Goal: Task Accomplishment & Management: Use online tool/utility

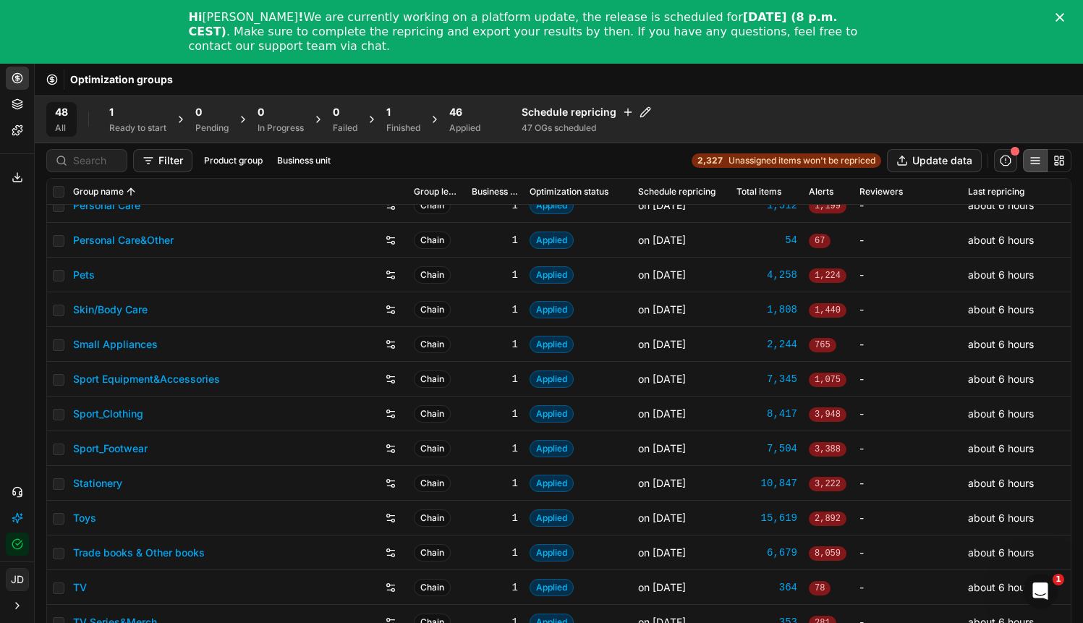
scroll to position [9, 0]
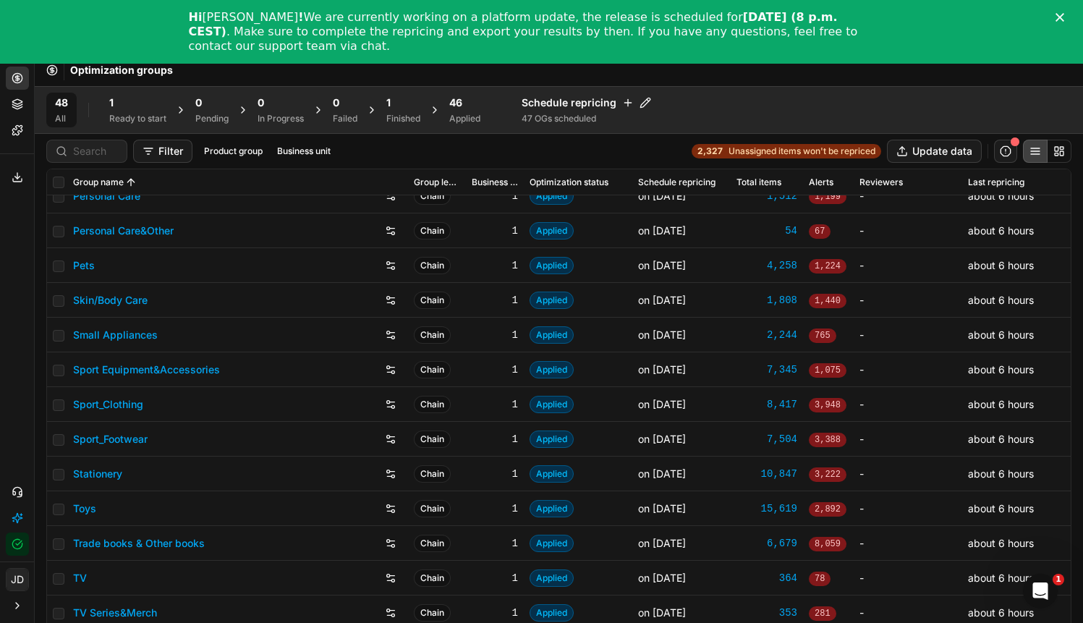
click at [77, 574] on link "TV" at bounding box center [80, 578] width 14 height 14
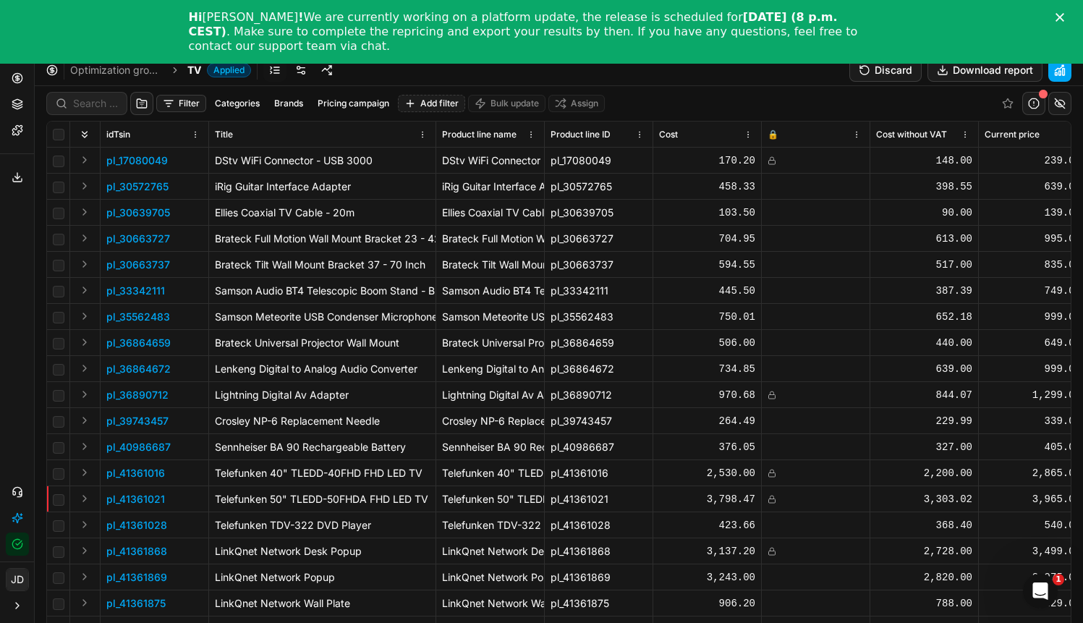
click at [1064, 14] on icon "Close" at bounding box center [1060, 17] width 9 height 9
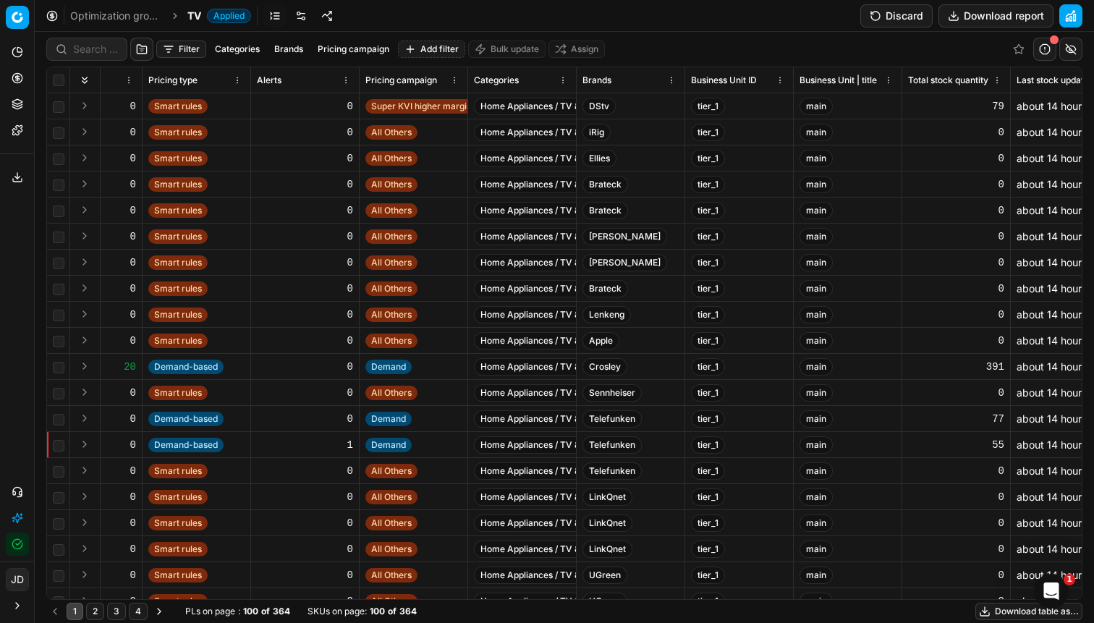
scroll to position [0, 2286]
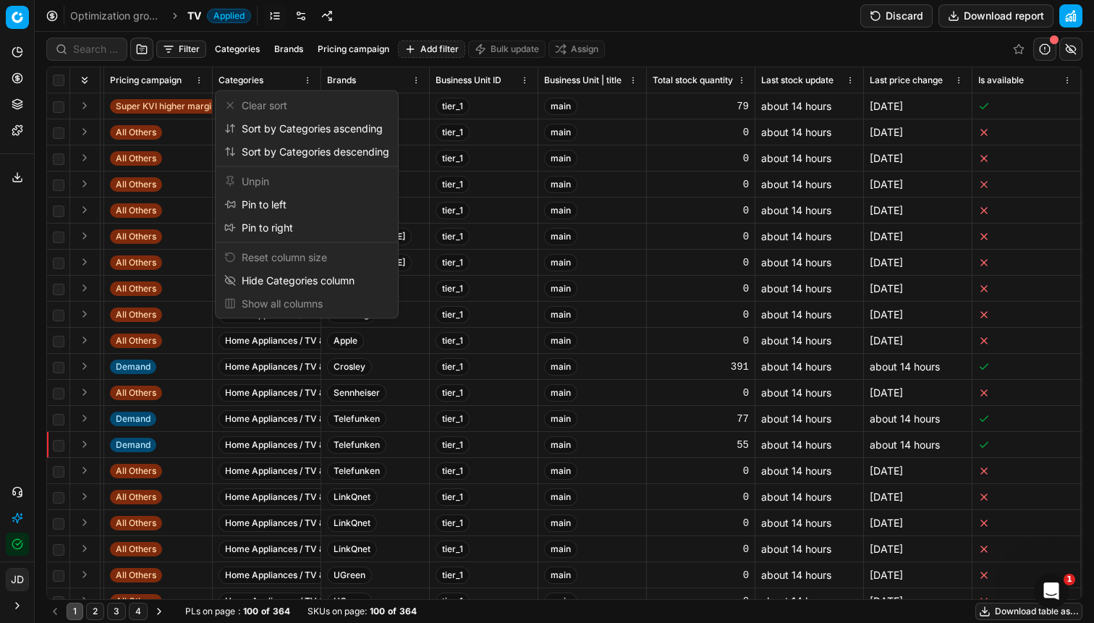
click at [309, 80] on html "Pricing platform Analytics Pricing Product portfolio Templates Export service 8…" at bounding box center [547, 311] width 1094 height 623
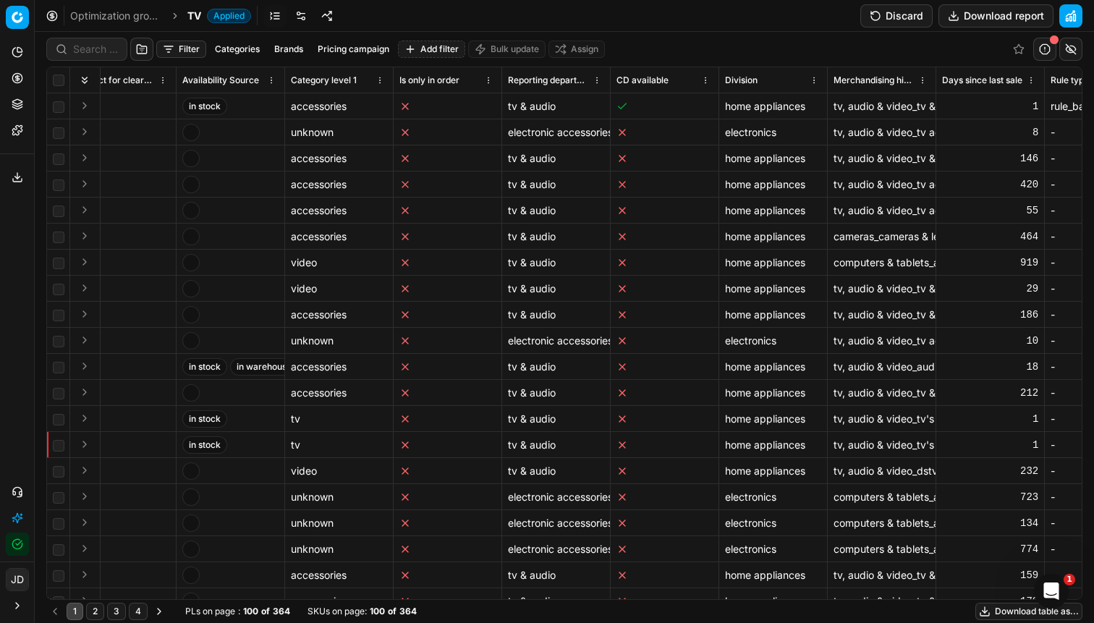
scroll to position [0, 7082]
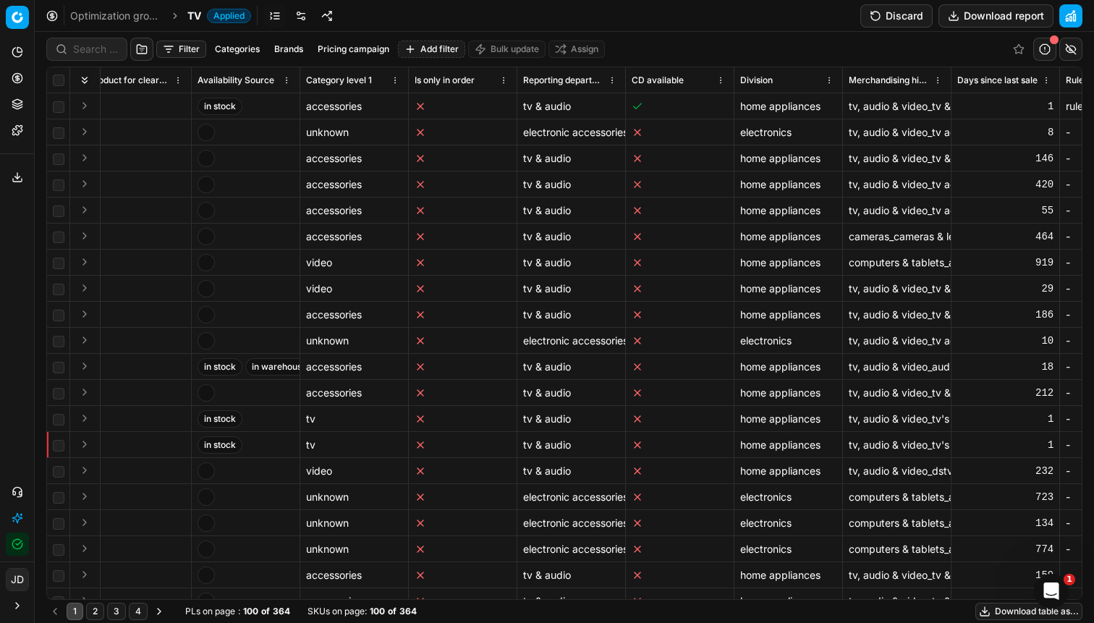
click at [335, 420] on div "tv" at bounding box center [354, 419] width 96 height 14
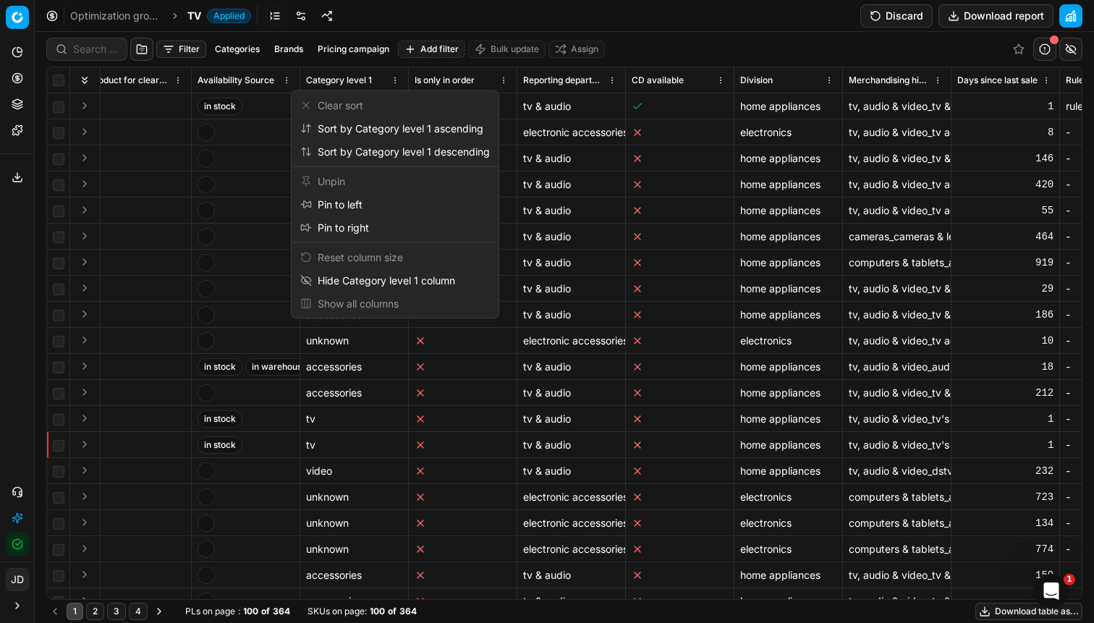
click at [394, 80] on html "Pricing platform Analytics Pricing Product portfolio Templates Export service 8…" at bounding box center [547, 311] width 1094 height 623
click at [405, 129] on div "Sort by Category level 1 ascending" at bounding box center [391, 129] width 183 height 14
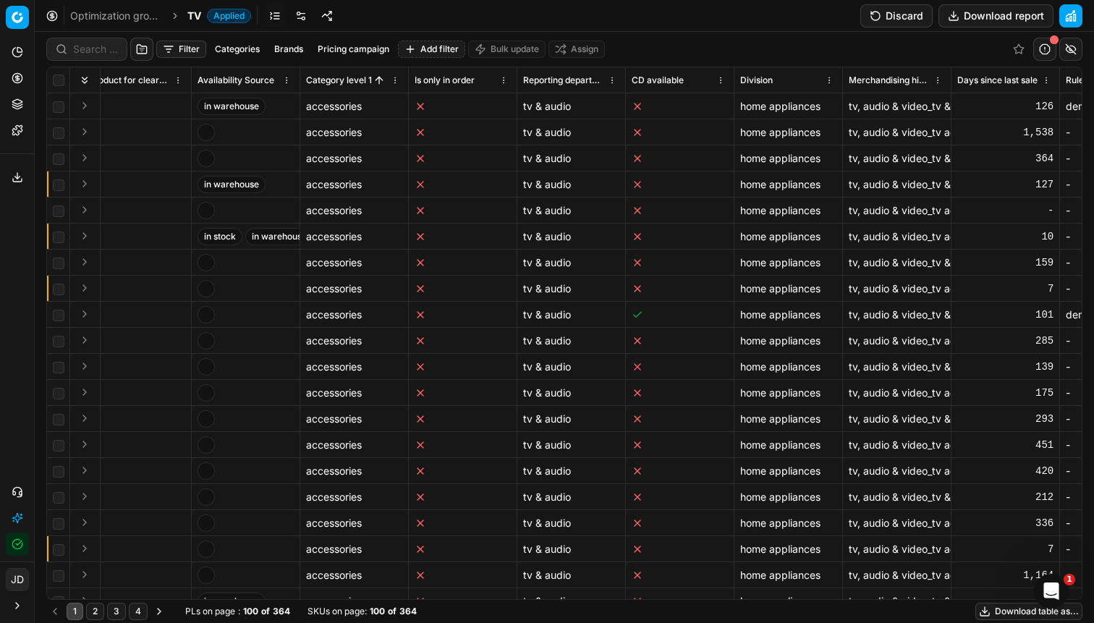
click at [252, 47] on button "Categories" at bounding box center [237, 49] width 56 height 17
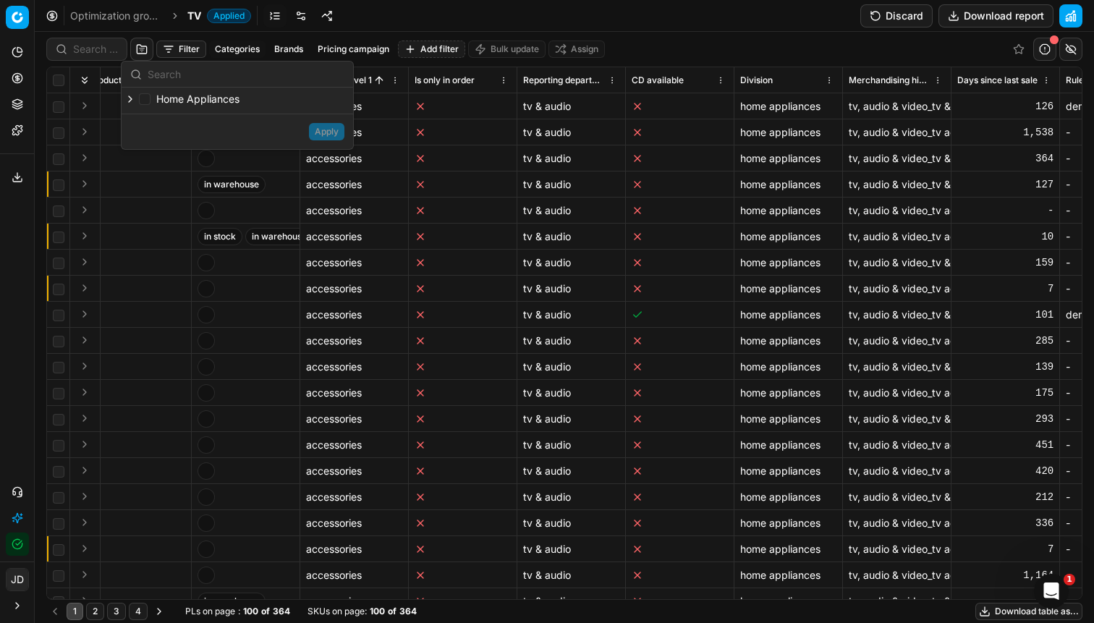
click at [137, 99] on div at bounding box center [131, 99] width 14 height 12
click at [131, 100] on icon "button" at bounding box center [130, 99] width 3 height 6
click at [161, 119] on icon "button" at bounding box center [162, 118] width 3 height 6
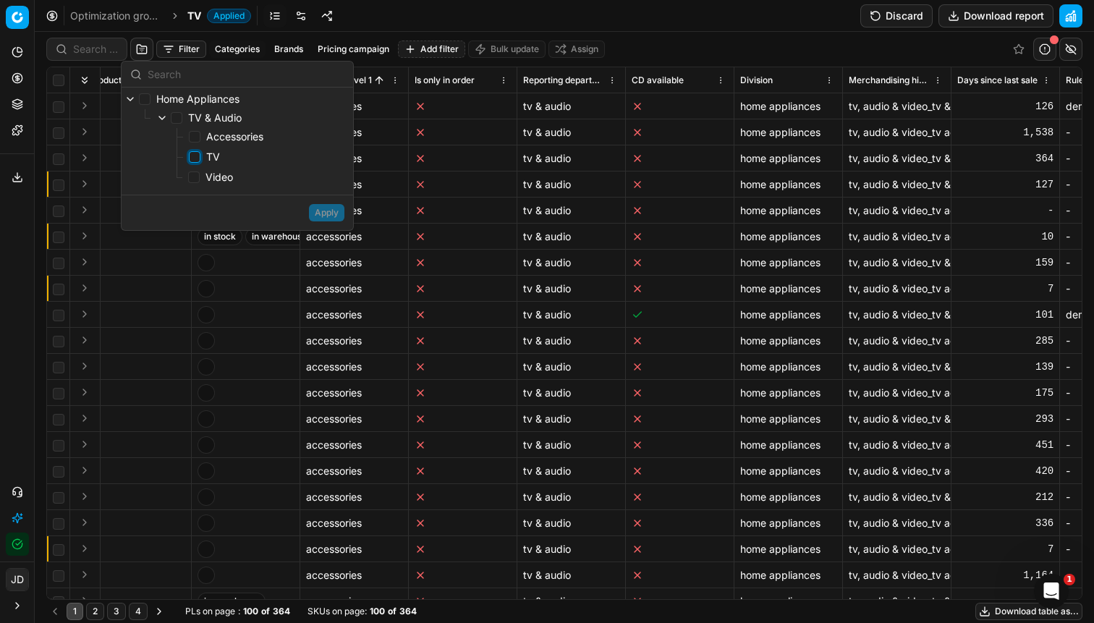
click at [197, 159] on input "TV" at bounding box center [195, 157] width 12 height 12
checkbox input "true"
click at [323, 202] on div "Apply" at bounding box center [238, 212] width 232 height 35
click at [334, 211] on button "Apply" at bounding box center [326, 212] width 35 height 17
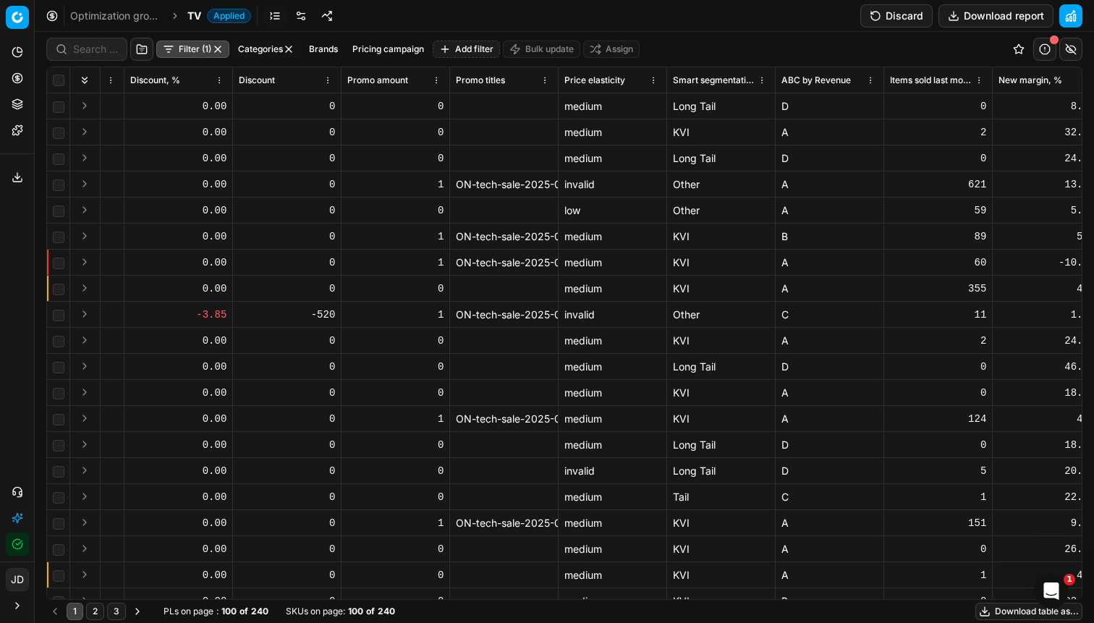
scroll to position [0, 3259]
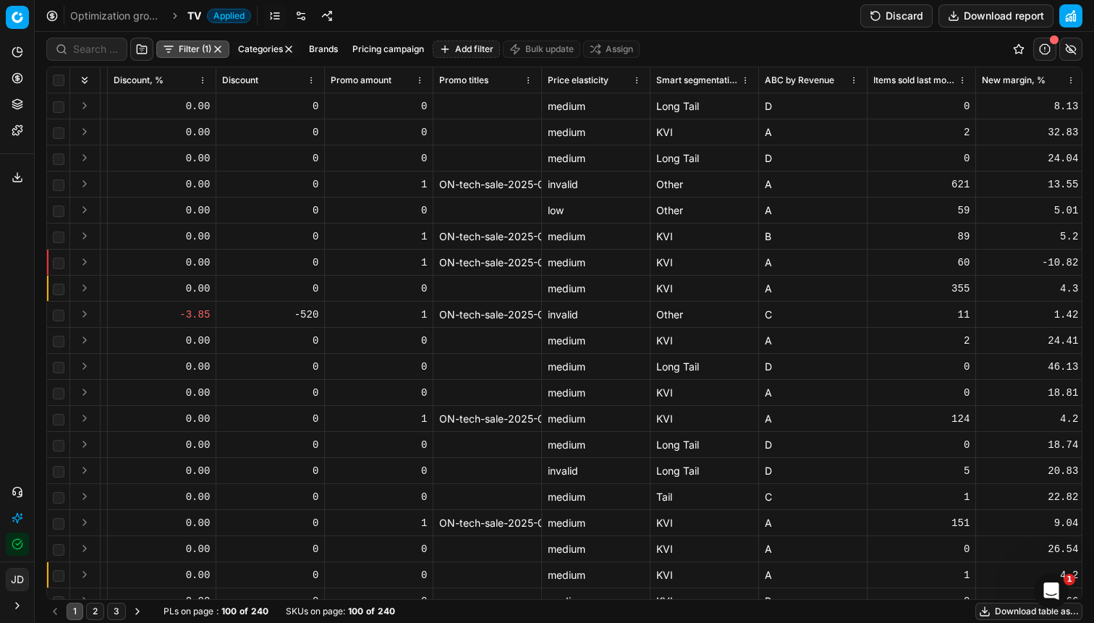
drag, startPoint x: 541, startPoint y: 80, endPoint x: 644, endPoint y: 90, distance: 103.2
click at [651, 94] on div "idTsin Title Product line name Product line ID Cost 🔒 Cost without VAT Current …" at bounding box center [564, 333] width 1035 height 532
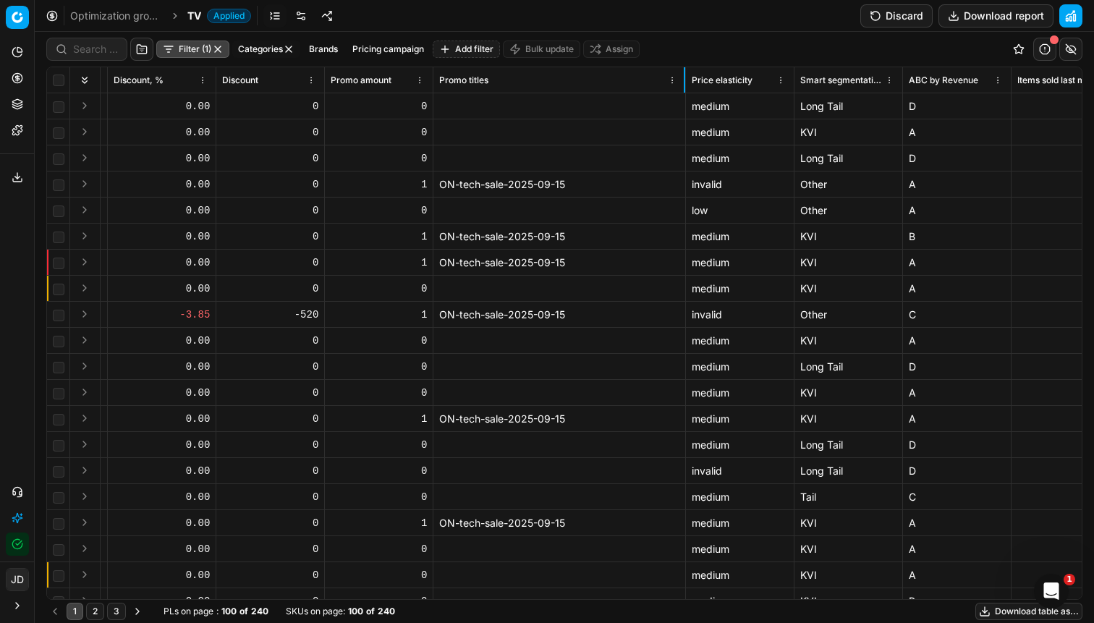
drag, startPoint x: 540, startPoint y: 82, endPoint x: 601, endPoint y: 203, distance: 135.9
click at [684, 94] on div "idTsin Title Product line name Product line ID Cost 🔒 Cost without VAT Current …" at bounding box center [564, 333] width 1035 height 532
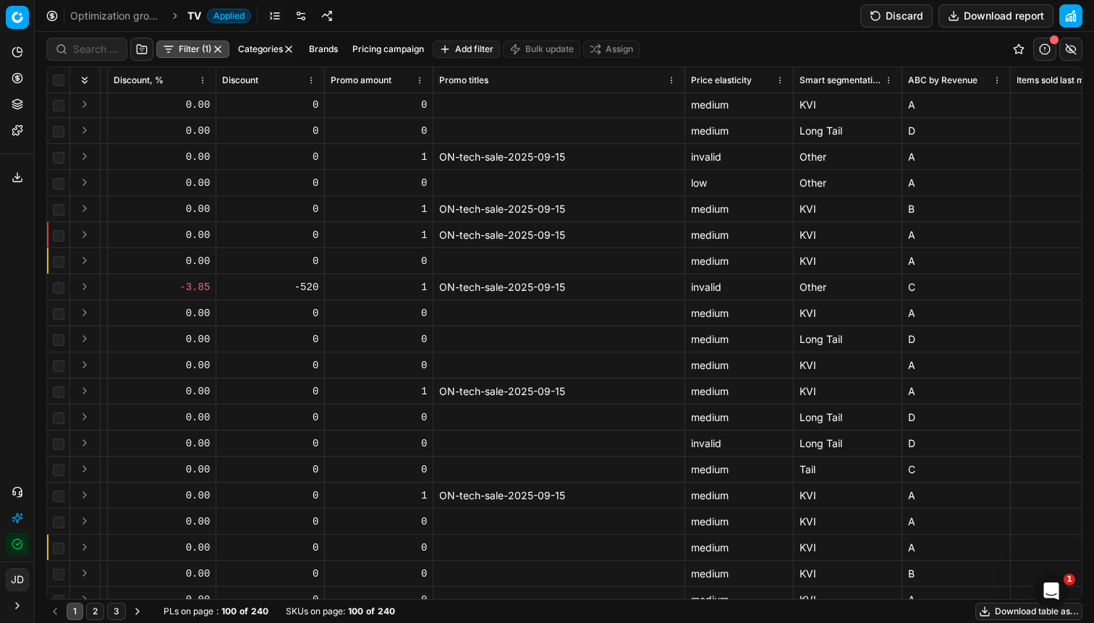
scroll to position [84, 3259]
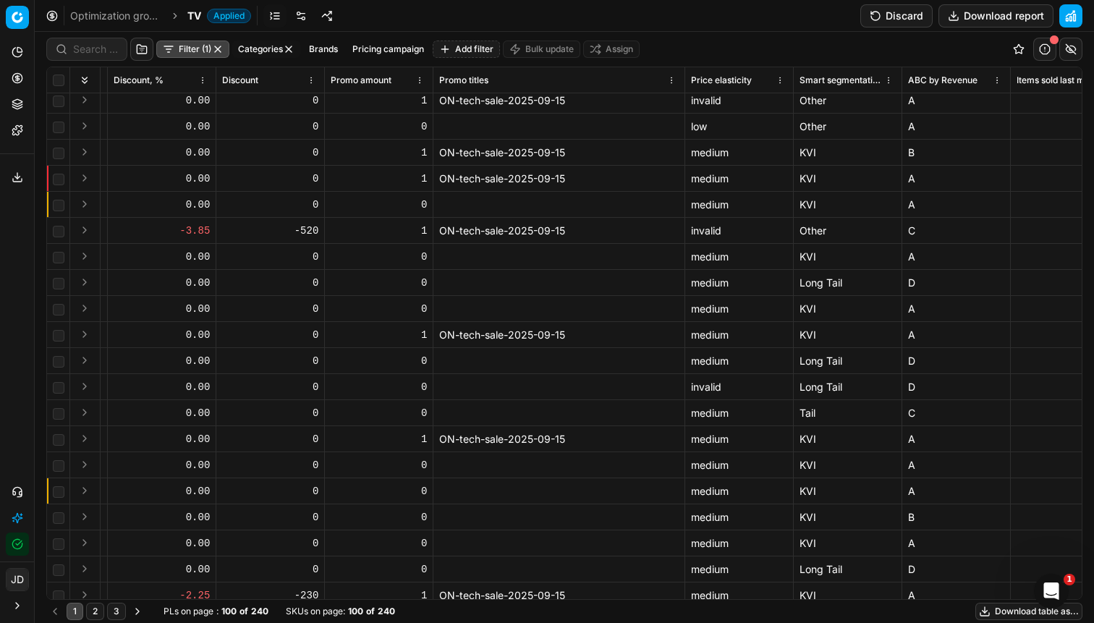
click at [530, 332] on div "ON-tech-sale-2025-09-15" at bounding box center [558, 335] width 239 height 14
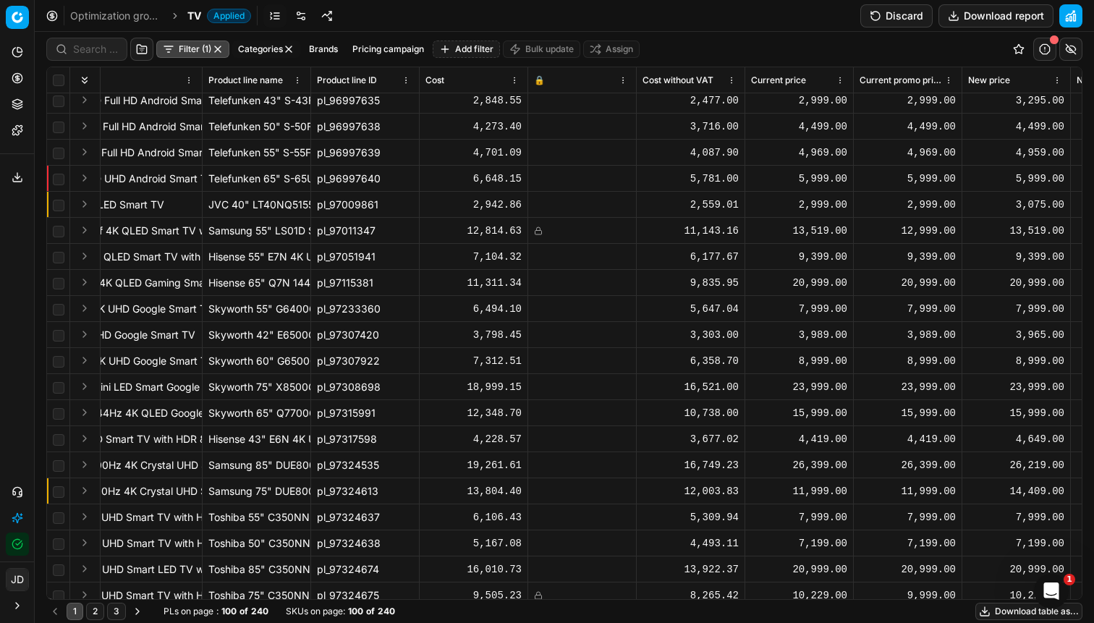
scroll to position [84, 0]
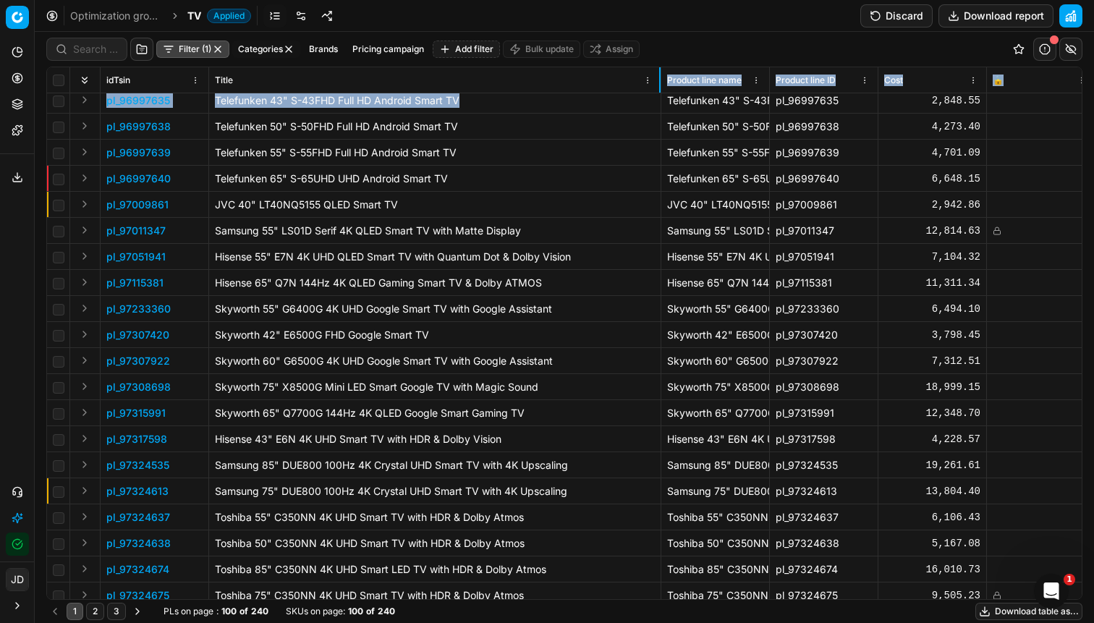
drag, startPoint x: 435, startPoint y: 82, endPoint x: 665, endPoint y: 98, distance: 230.7
click at [665, 98] on div "idTsin Title Product line name Product line ID Cost 🔒 Cost without VAT Current …" at bounding box center [564, 333] width 1035 height 532
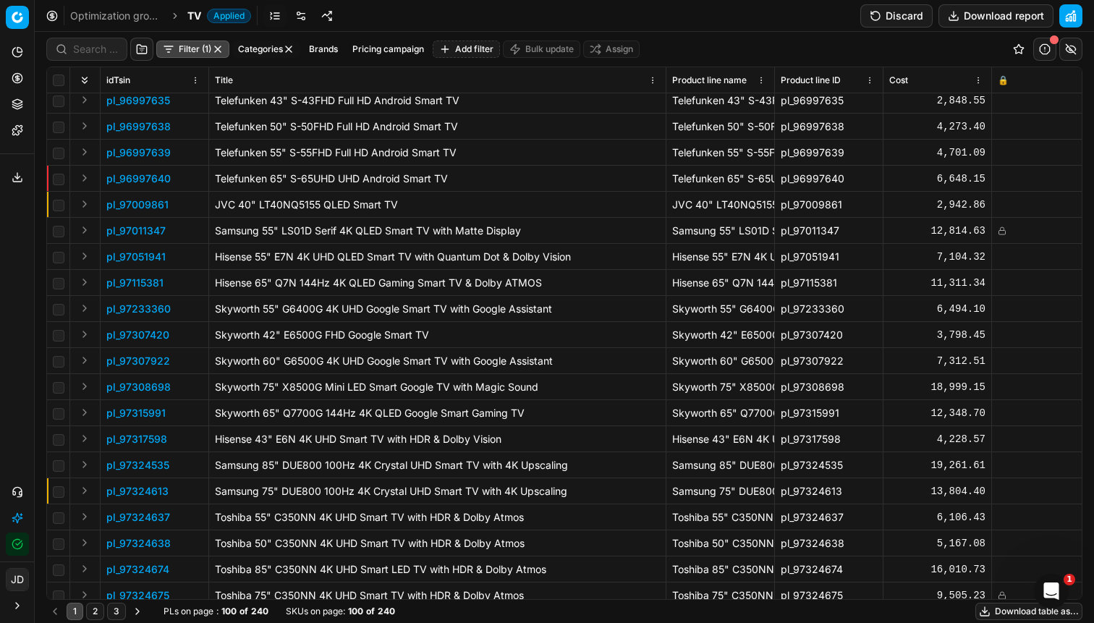
click at [64, 49] on div at bounding box center [86, 49] width 81 height 23
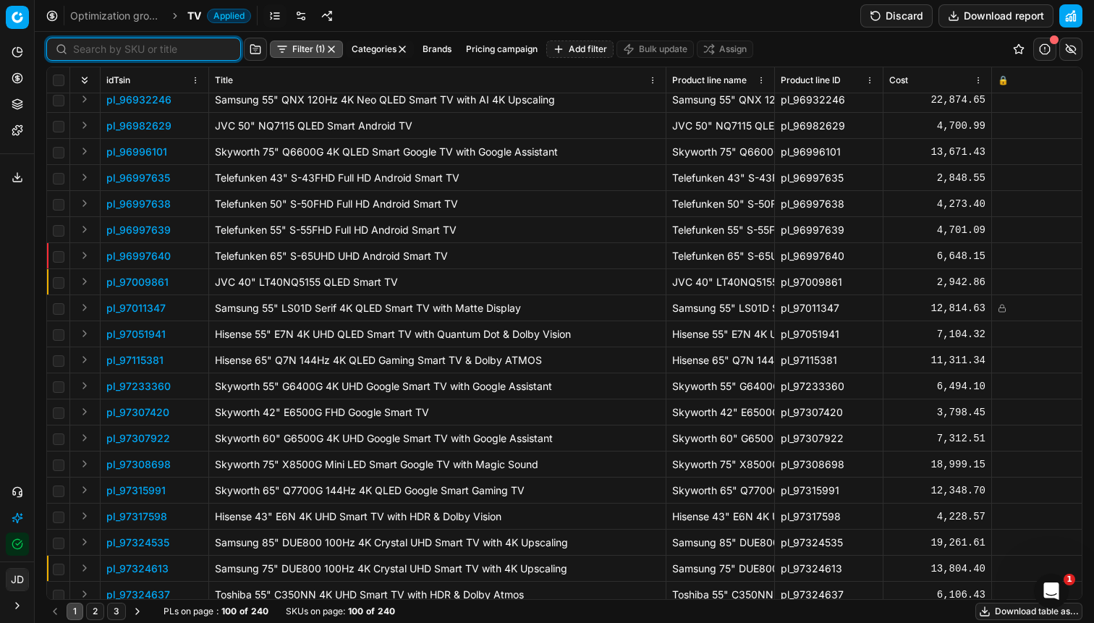
scroll to position [0, 0]
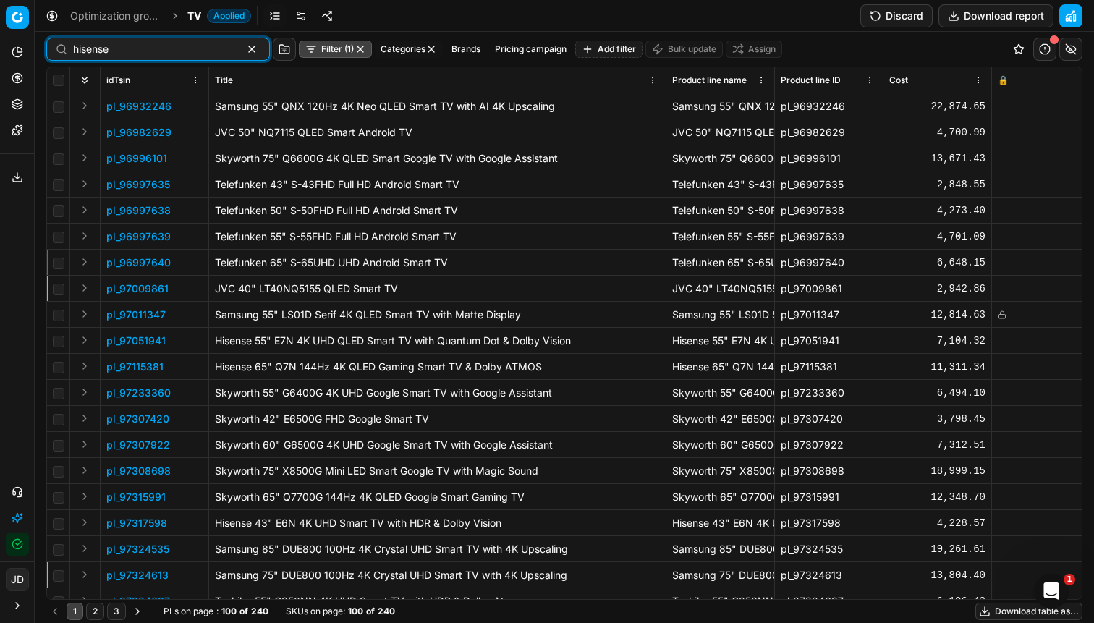
type input "hisense"
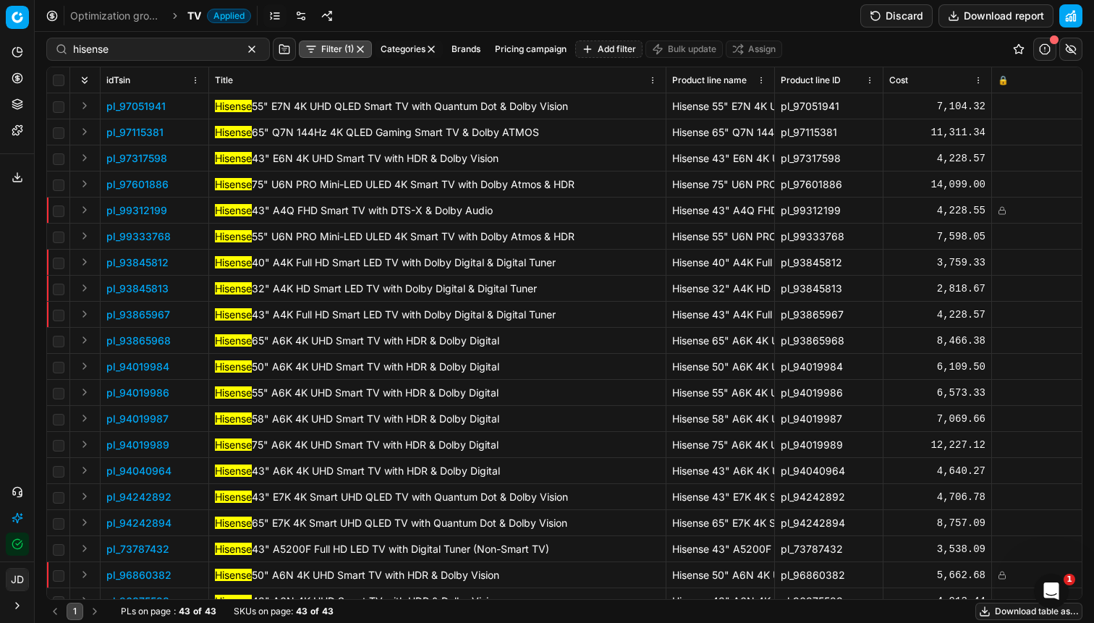
click at [307, 312] on span "Hisense 43" A4K Full HD Smart LED TV with Dolby Digital & Digital Tuner" at bounding box center [385, 314] width 341 height 12
click at [315, 158] on span "Hisense 43" E6N 4K UHD Smart TV with HDR & Dolby Vision" at bounding box center [357, 158] width 284 height 12
click at [58, 158] on input "checkbox" at bounding box center [59, 159] width 12 height 12
checkbox input "true"
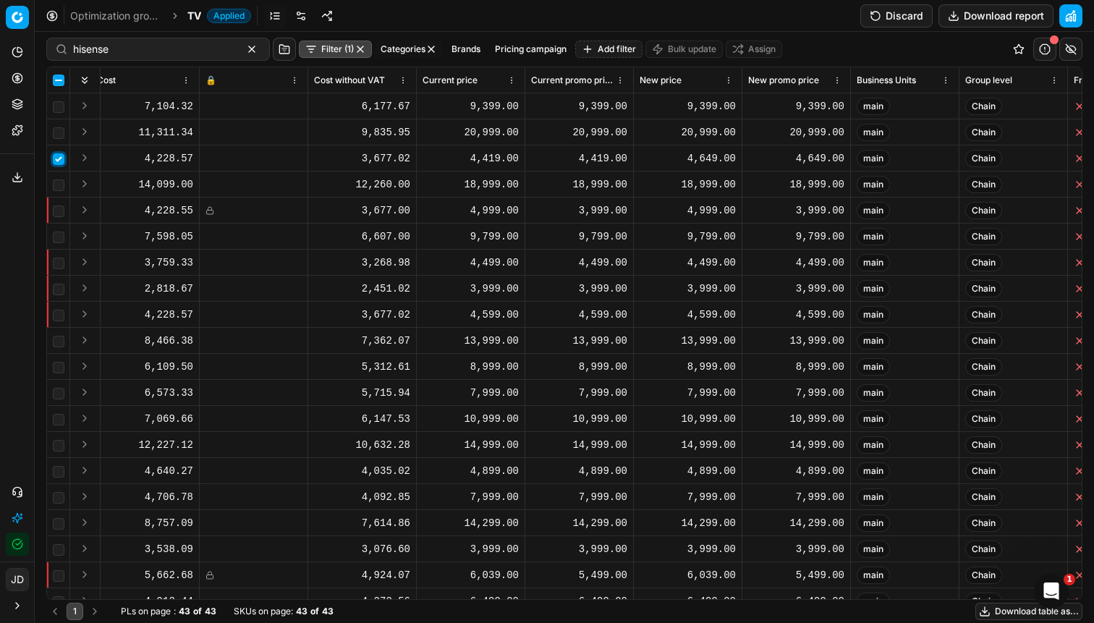
scroll to position [0, 789]
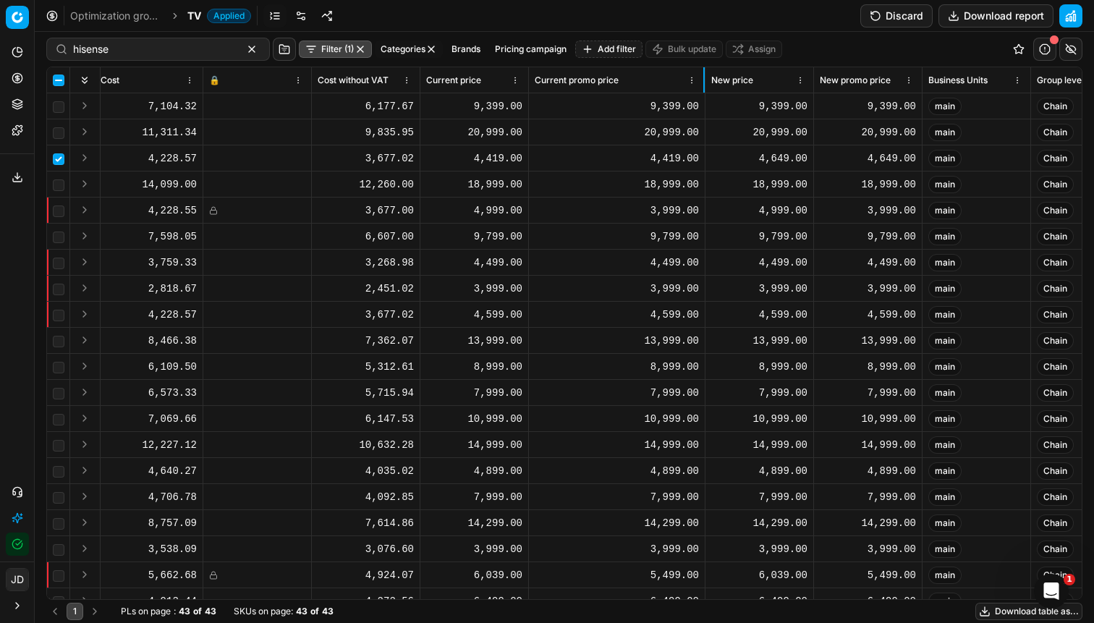
drag, startPoint x: 636, startPoint y: 82, endPoint x: 704, endPoint y: 88, distance: 68.3
click at [704, 88] on div at bounding box center [703, 79] width 1 height 25
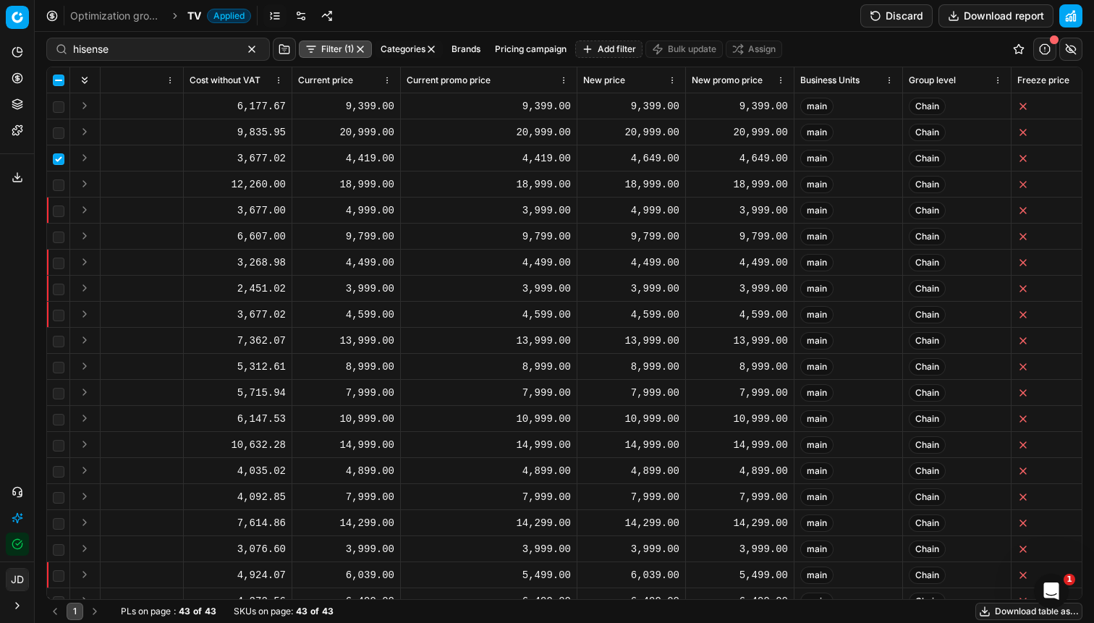
scroll to position [0, 979]
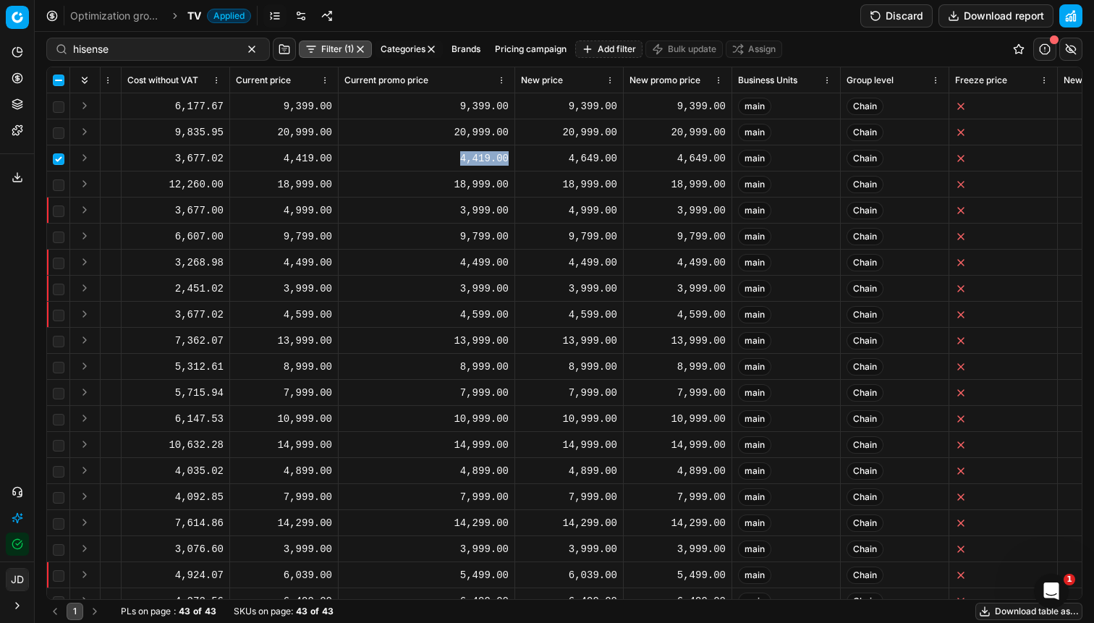
drag, startPoint x: 459, startPoint y: 158, endPoint x: 514, endPoint y: 158, distance: 54.3
click at [514, 158] on td "4,419.00" at bounding box center [427, 158] width 177 height 26
drag, startPoint x: 459, startPoint y: 156, endPoint x: 519, endPoint y: 147, distance: 60.8
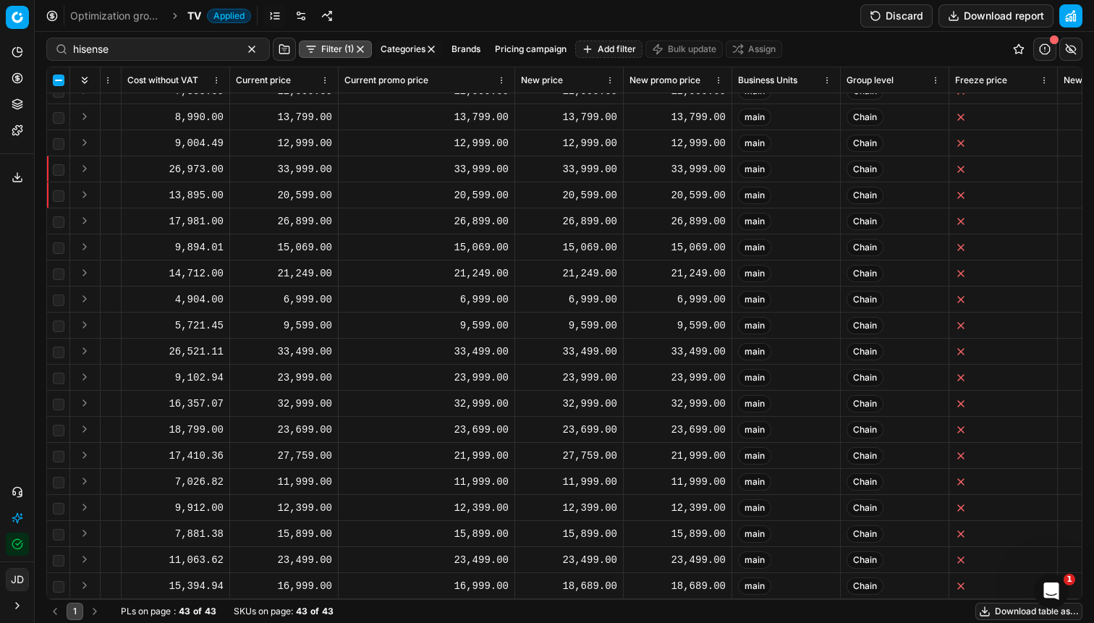
drag, startPoint x: 247, startPoint y: 599, endPoint x: 195, endPoint y: 595, distance: 52.3
click at [166, 598] on div "idTsin Title Product line name Product line ID Cost 🔒 Cost without VAT Current …" at bounding box center [564, 333] width 1036 height 533
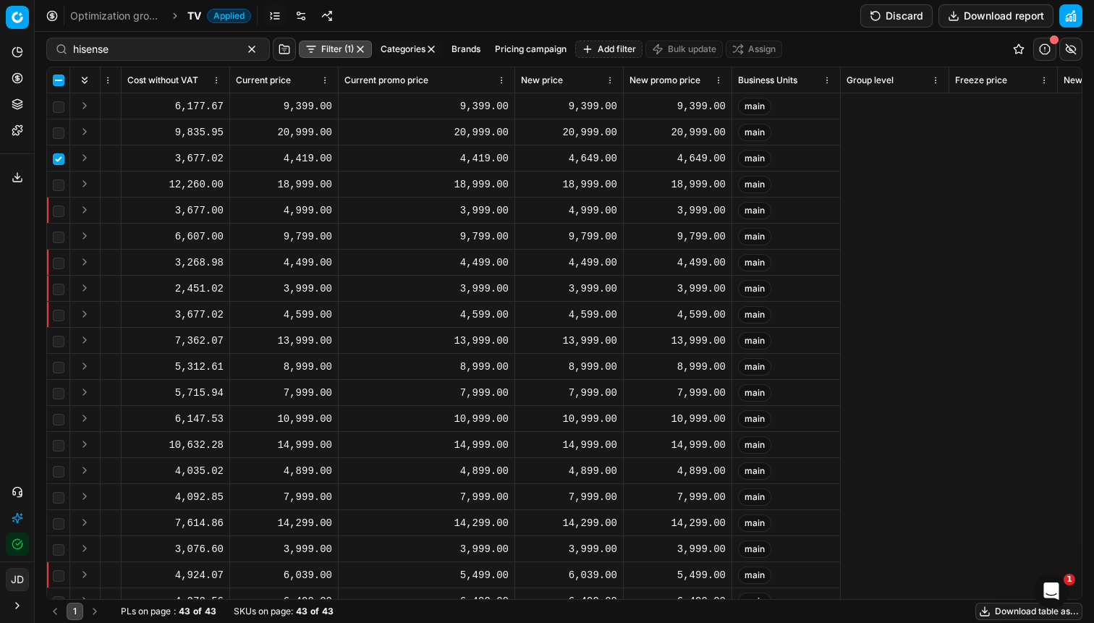
scroll to position [0, 0]
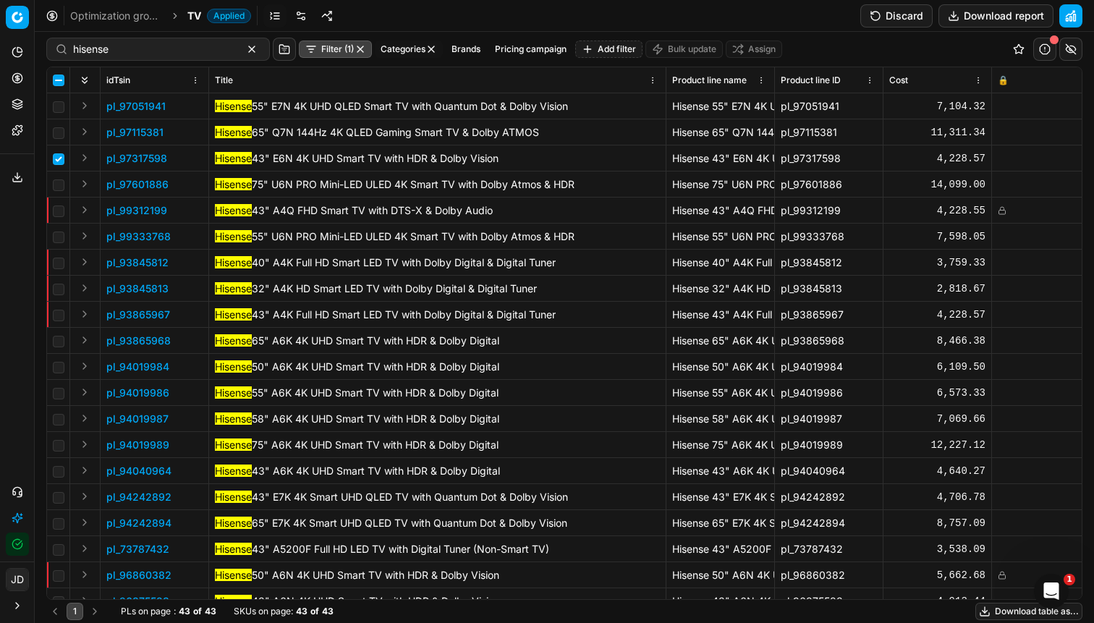
click at [328, 158] on span "Hisense 43" E6N 4K UHD Smart TV with HDR & Dolby Vision" at bounding box center [357, 158] width 284 height 12
drag, startPoint x: 174, startPoint y: 158, endPoint x: 121, endPoint y: 161, distance: 53.6
click at [121, 161] on td "pl_97317598" at bounding box center [155, 158] width 109 height 26
copy span "97317598"
click at [54, 212] on input "checkbox" at bounding box center [59, 211] width 12 height 12
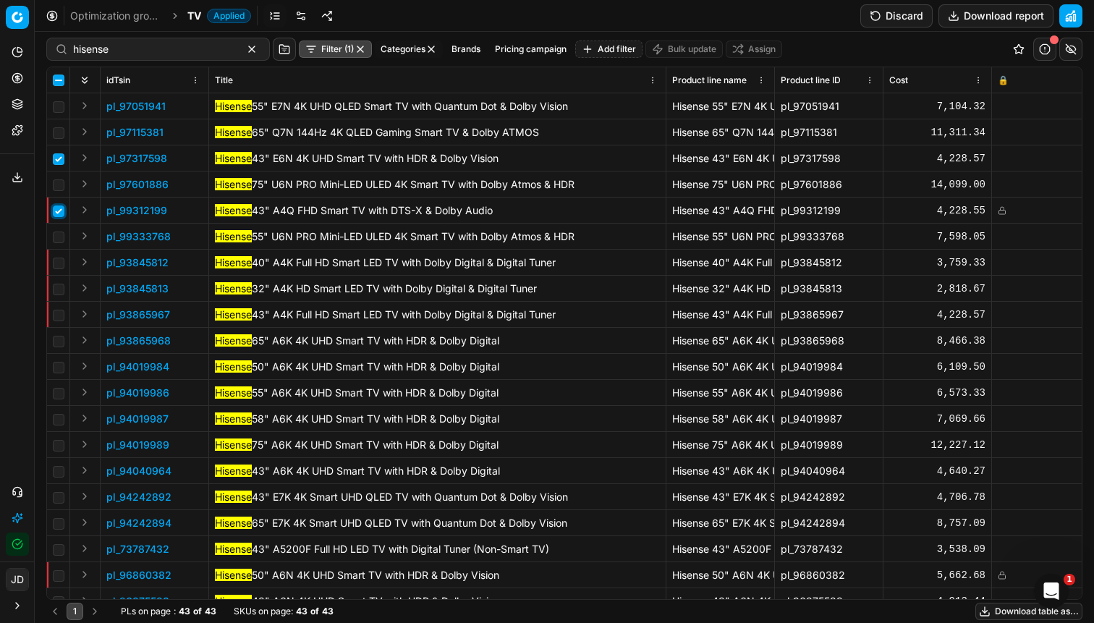
checkbox input "true"
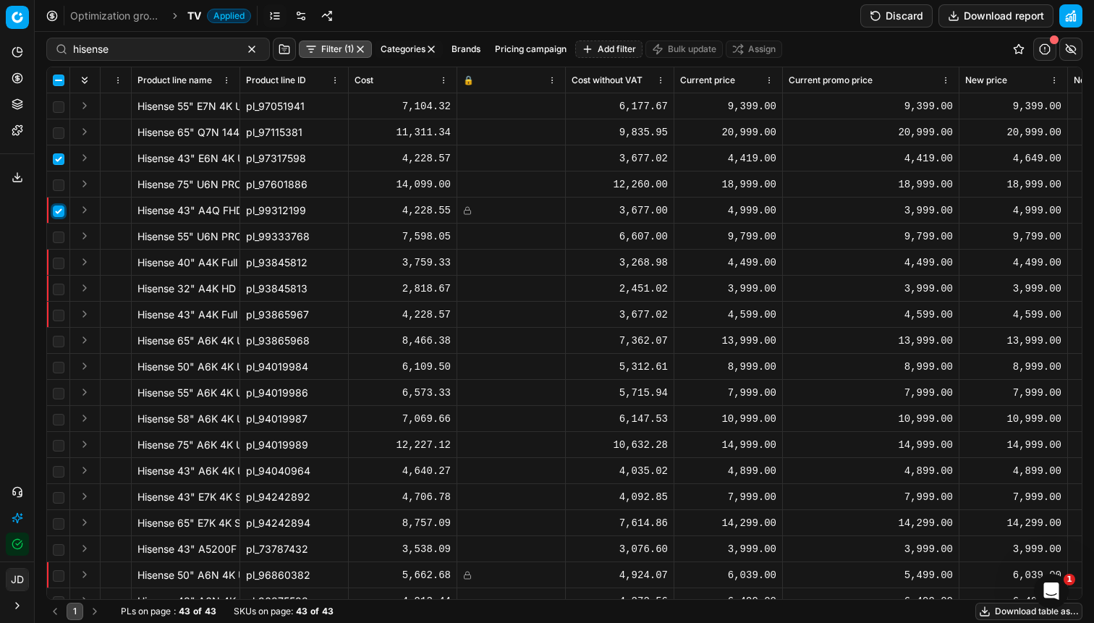
scroll to position [0, 538]
